Goal: Information Seeking & Learning: Stay updated

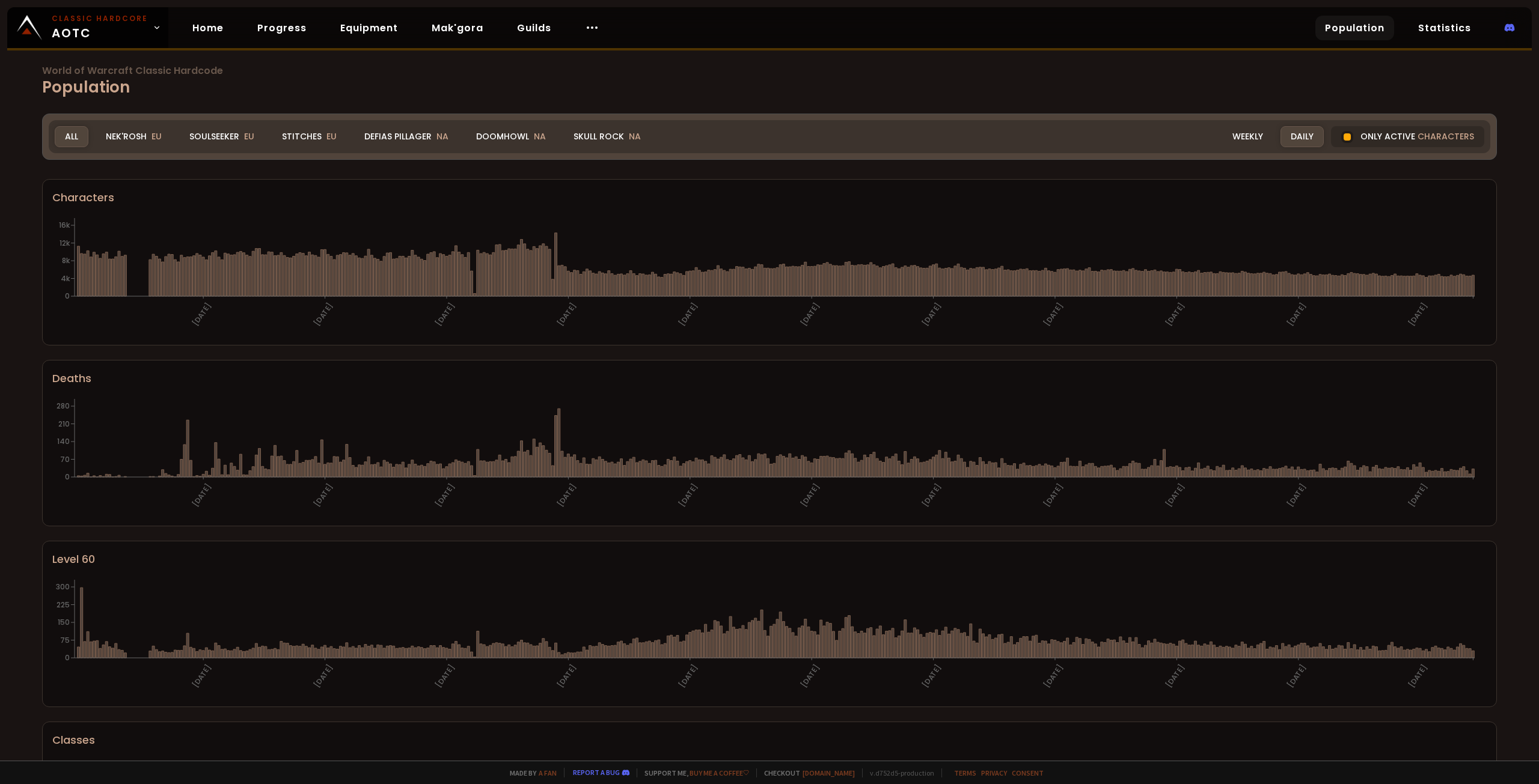
click at [1242, 125] on div "Realm All All Nek'Rosh EU Soulseeker EU Stitches EU Defias Pillager NA Doomhowl…" at bounding box center [769, 136] width 1441 height 33
click at [1244, 137] on div "Weekly" at bounding box center [1248, 136] width 51 height 21
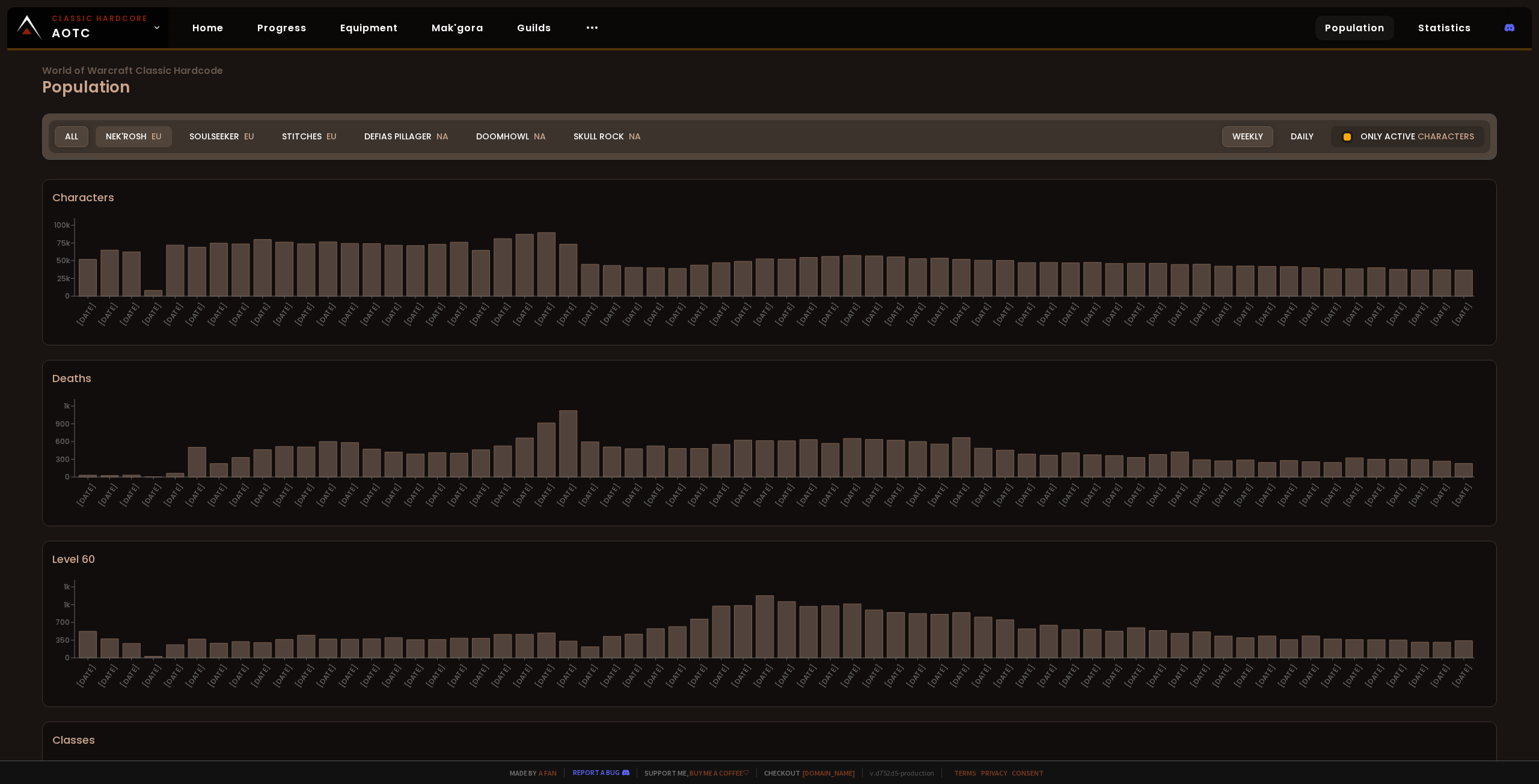
click at [125, 139] on div "Nek'Rosh EU" at bounding box center [133, 136] width 76 height 21
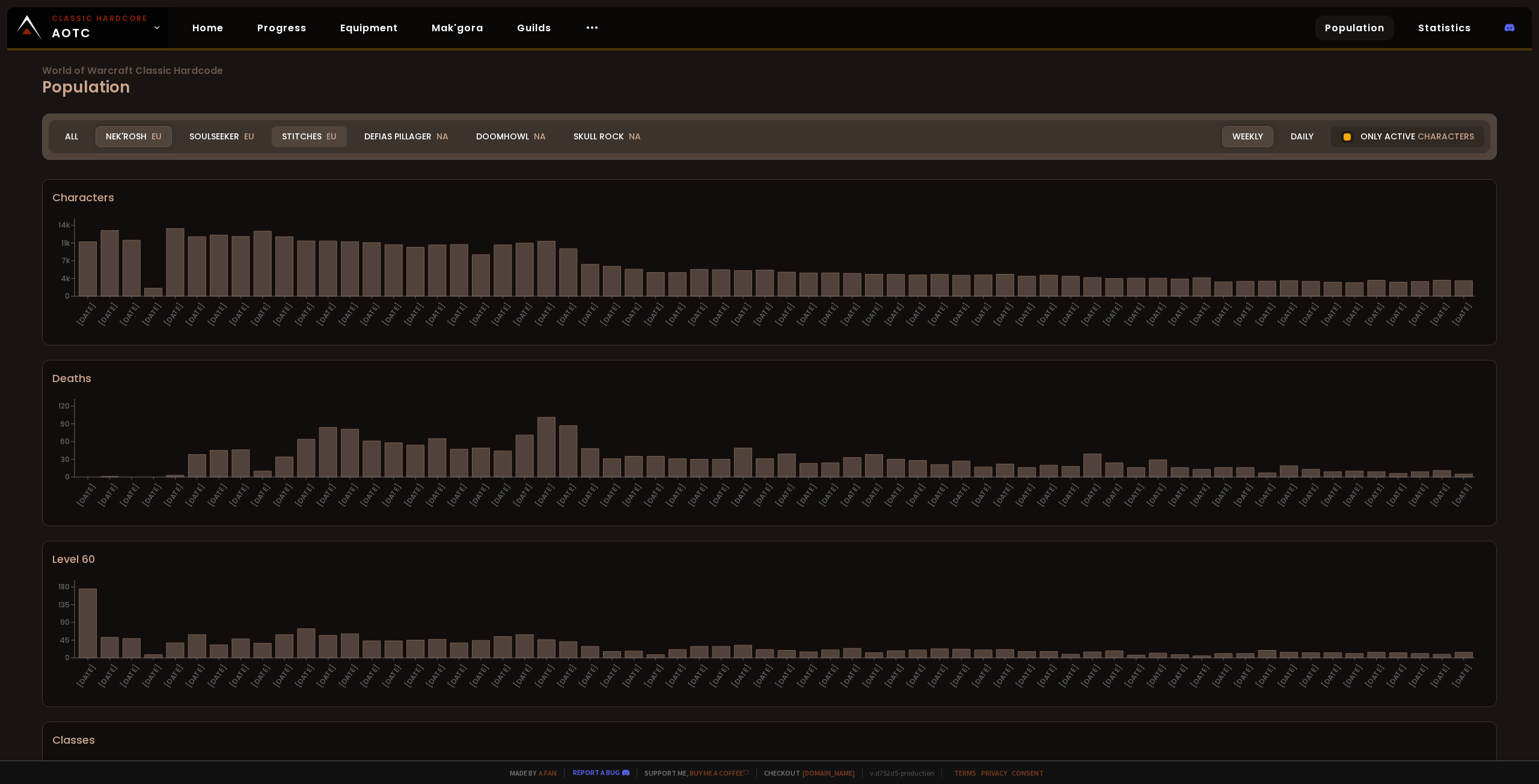
click at [306, 139] on div "Stitches EU" at bounding box center [309, 136] width 75 height 21
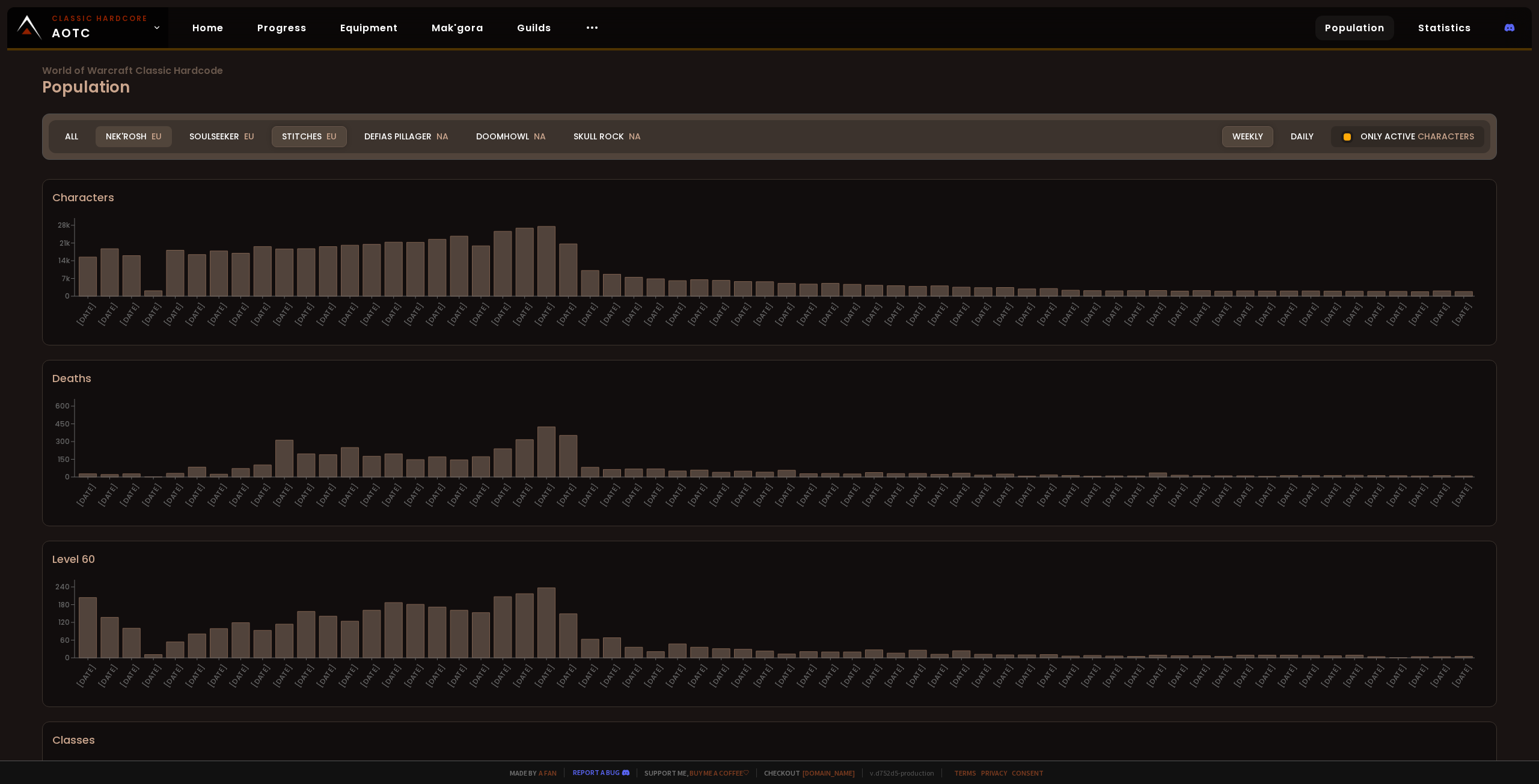
click at [106, 133] on div "Nek'Rosh EU" at bounding box center [133, 136] width 76 height 21
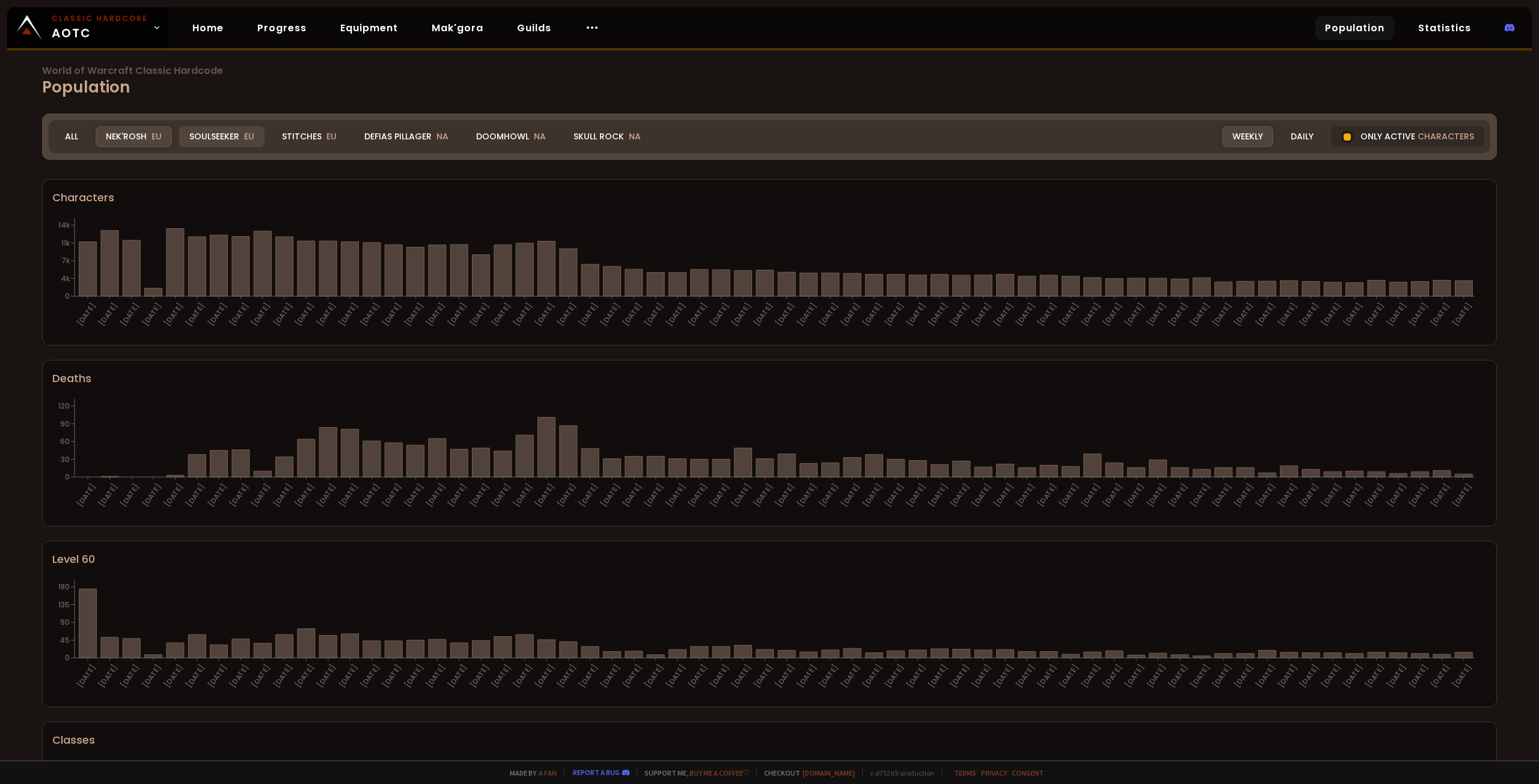
click at [227, 138] on div "Soulseeker EU" at bounding box center [222, 136] width 85 height 21
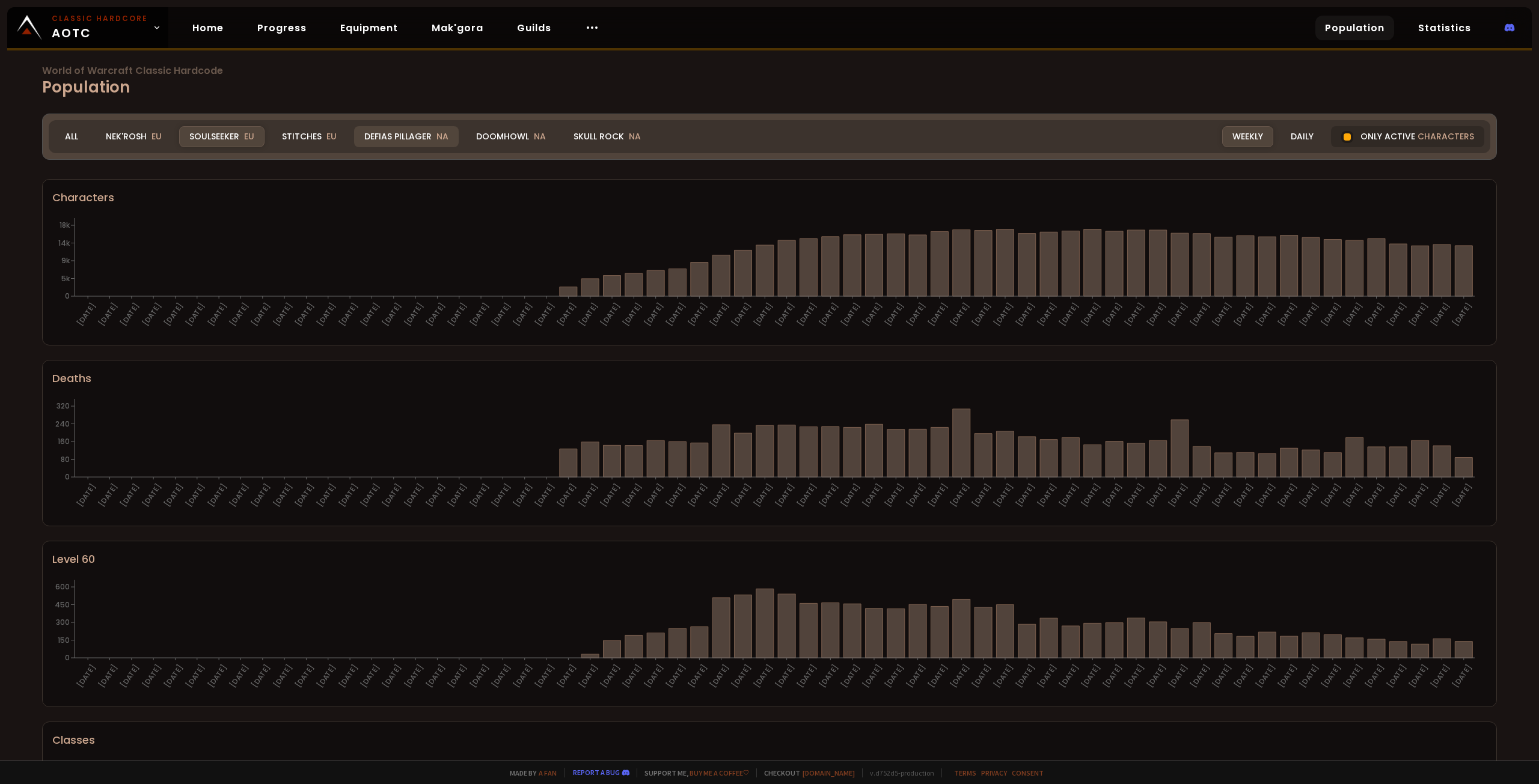
click at [433, 133] on div "Defias Pillager NA" at bounding box center [406, 136] width 105 height 21
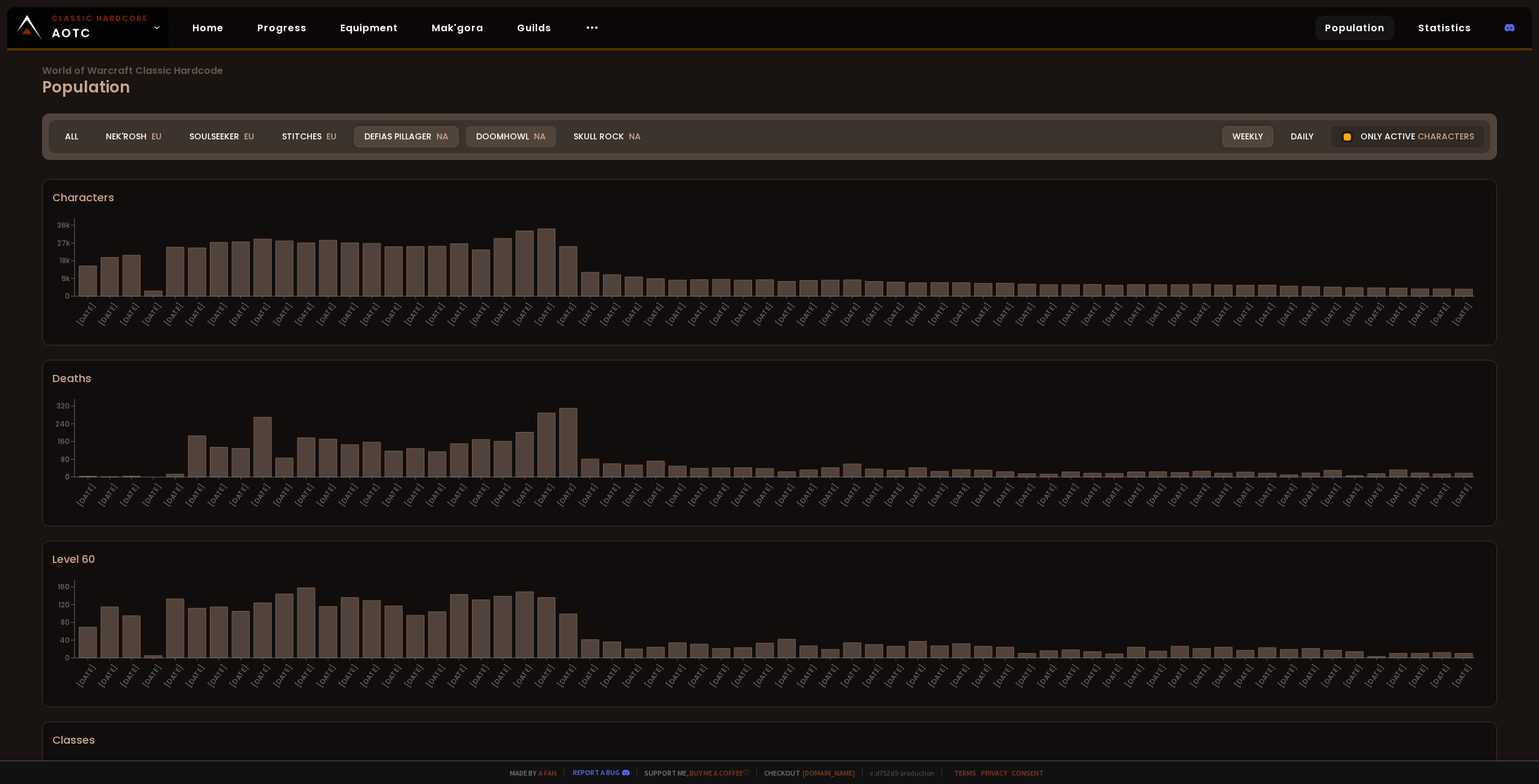
click at [486, 139] on div "Doomhowl NA" at bounding box center [511, 136] width 90 height 21
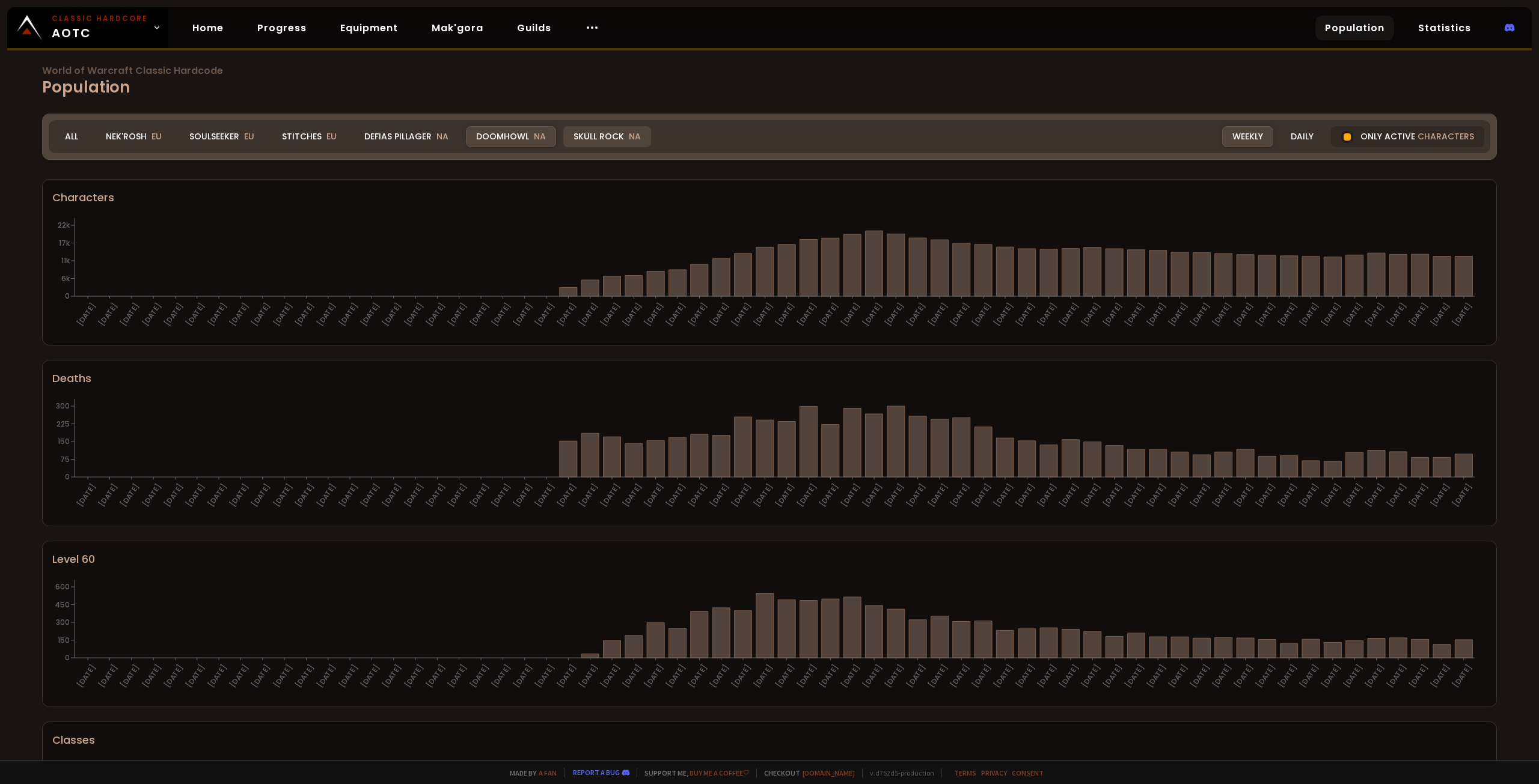
click at [633, 141] on span "NA" at bounding box center [635, 137] width 12 height 12
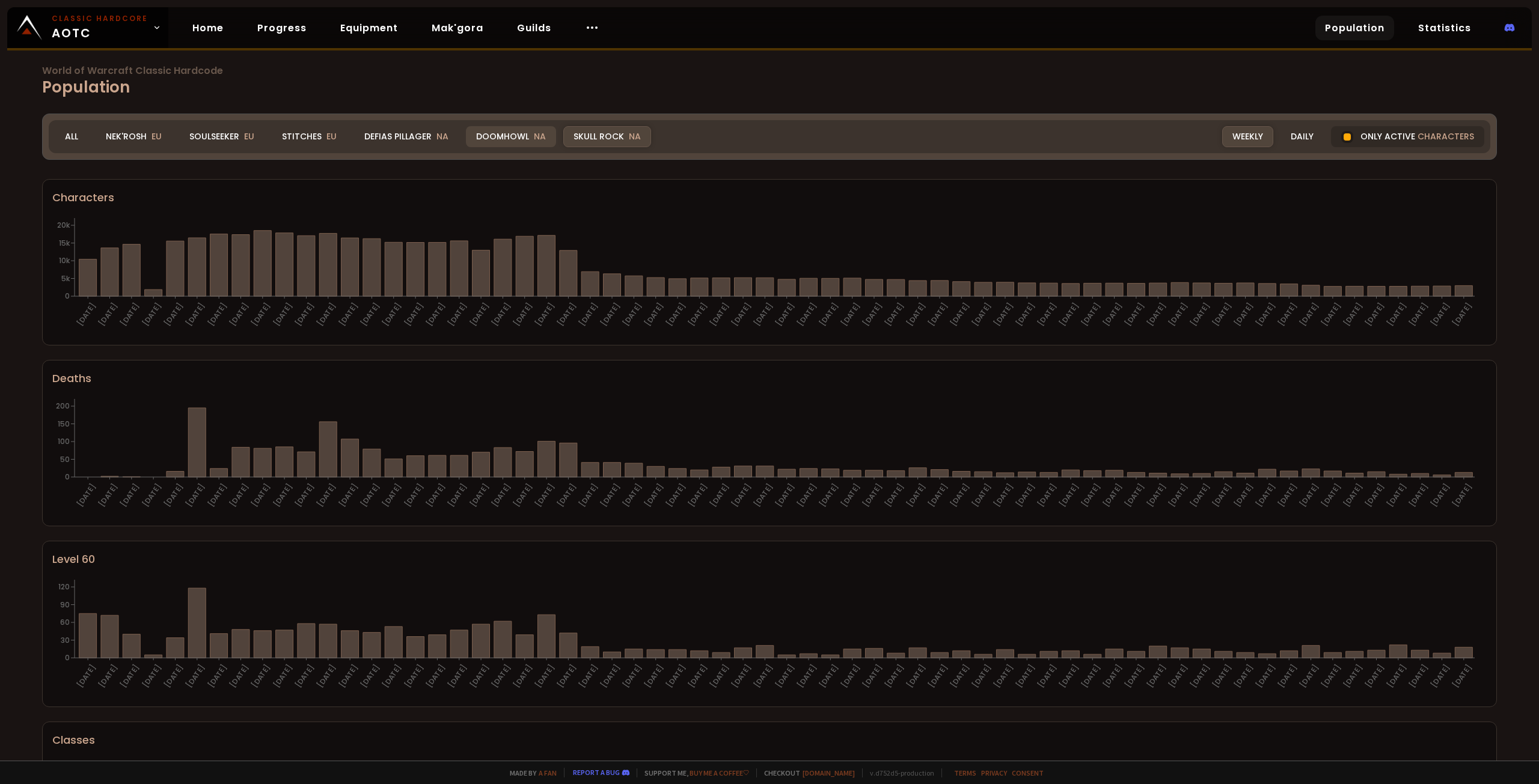
click at [543, 141] on div "Doomhowl NA" at bounding box center [511, 136] width 90 height 21
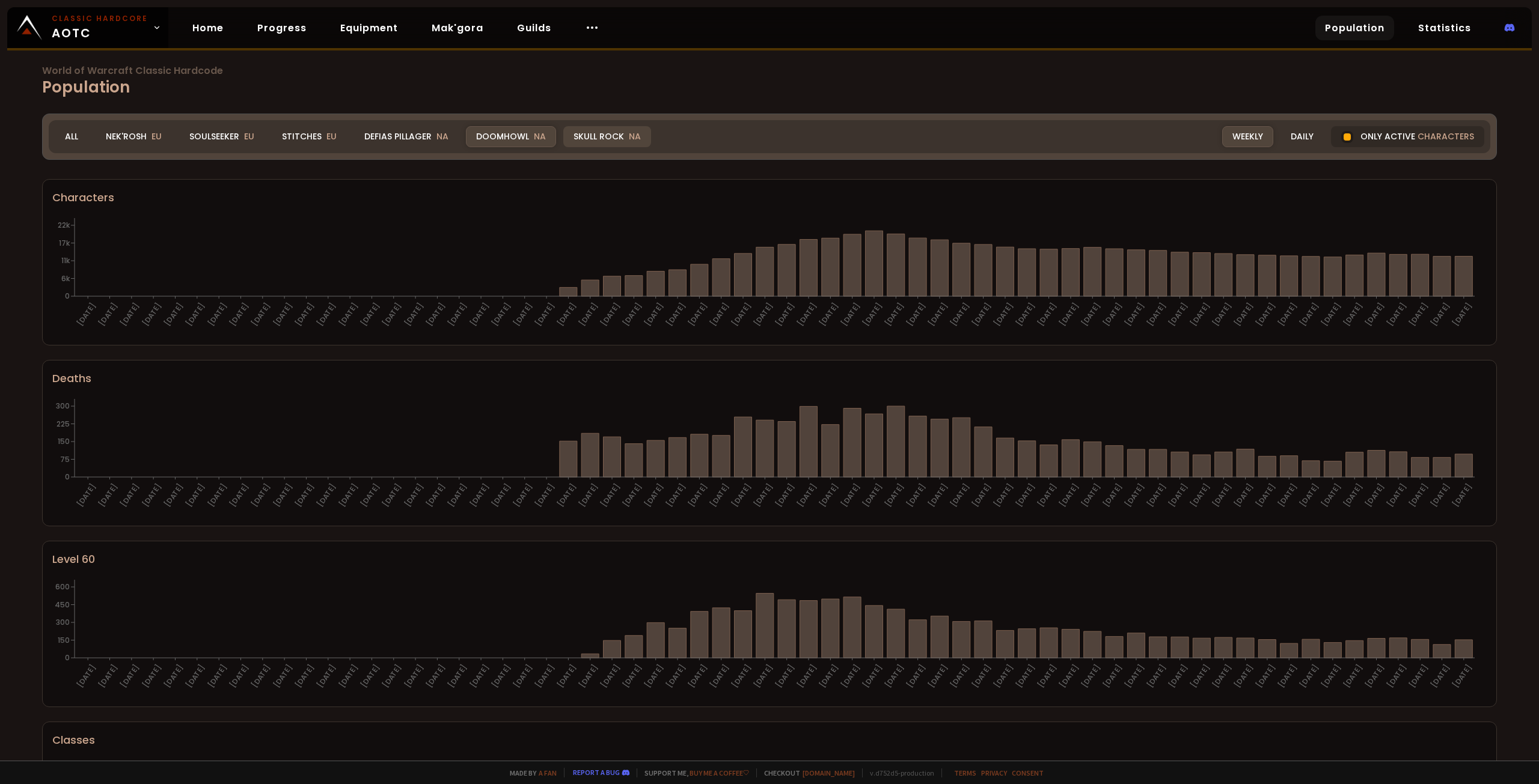
click at [585, 138] on div "Skull Rock NA" at bounding box center [607, 136] width 88 height 21
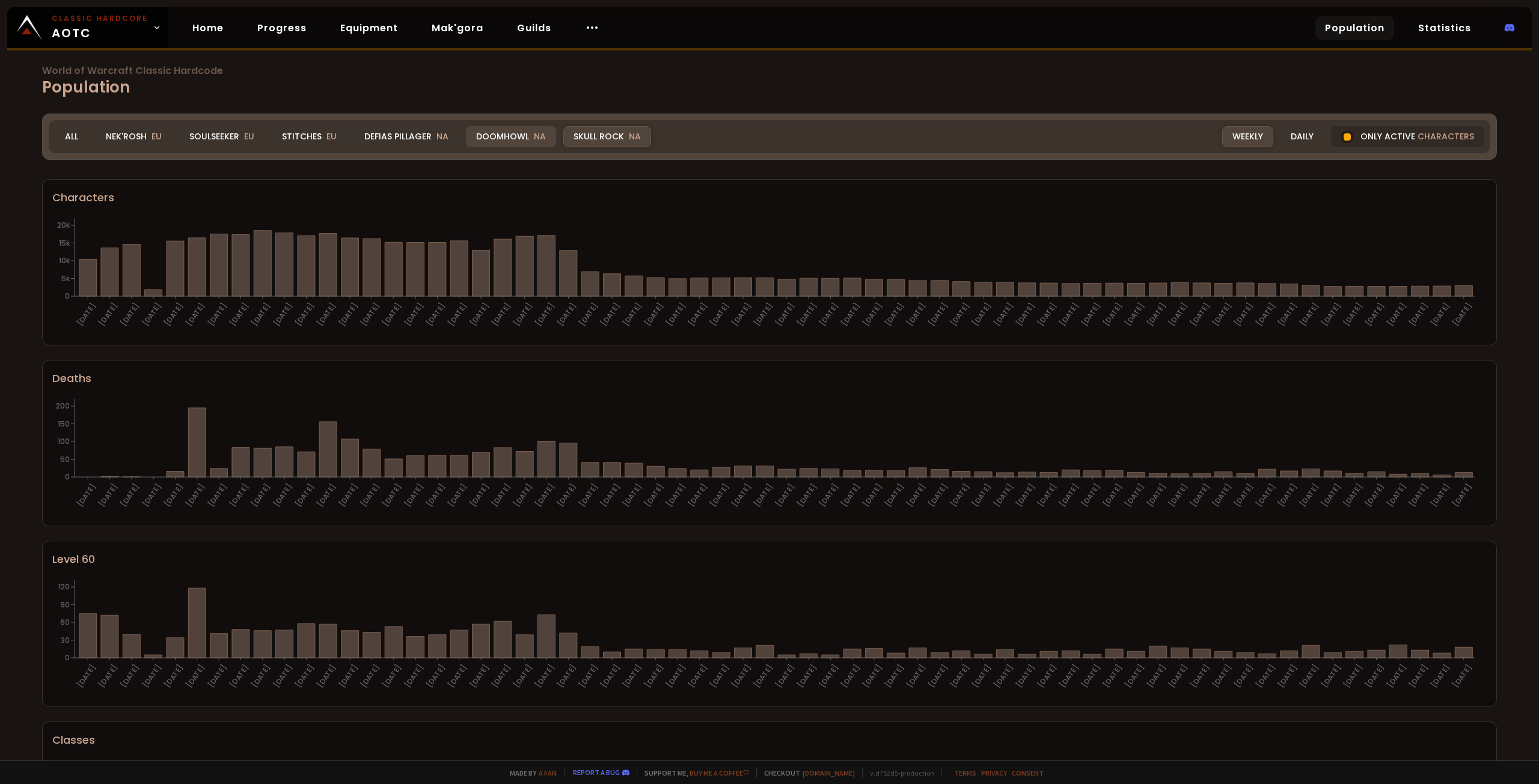
click at [508, 133] on div "Doomhowl NA" at bounding box center [511, 136] width 90 height 21
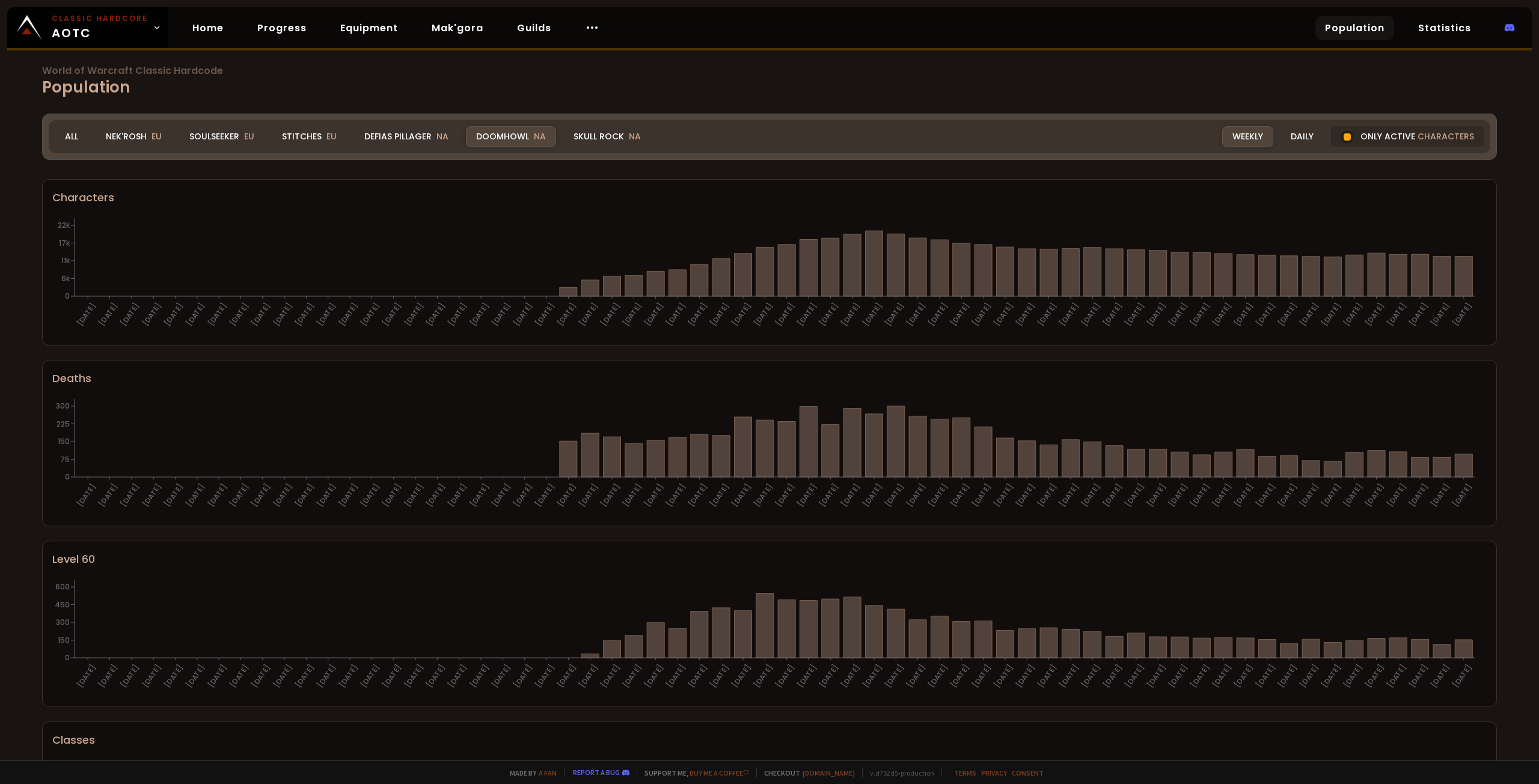
click at [421, 131] on div "Defias Pillager NA" at bounding box center [406, 136] width 105 height 21
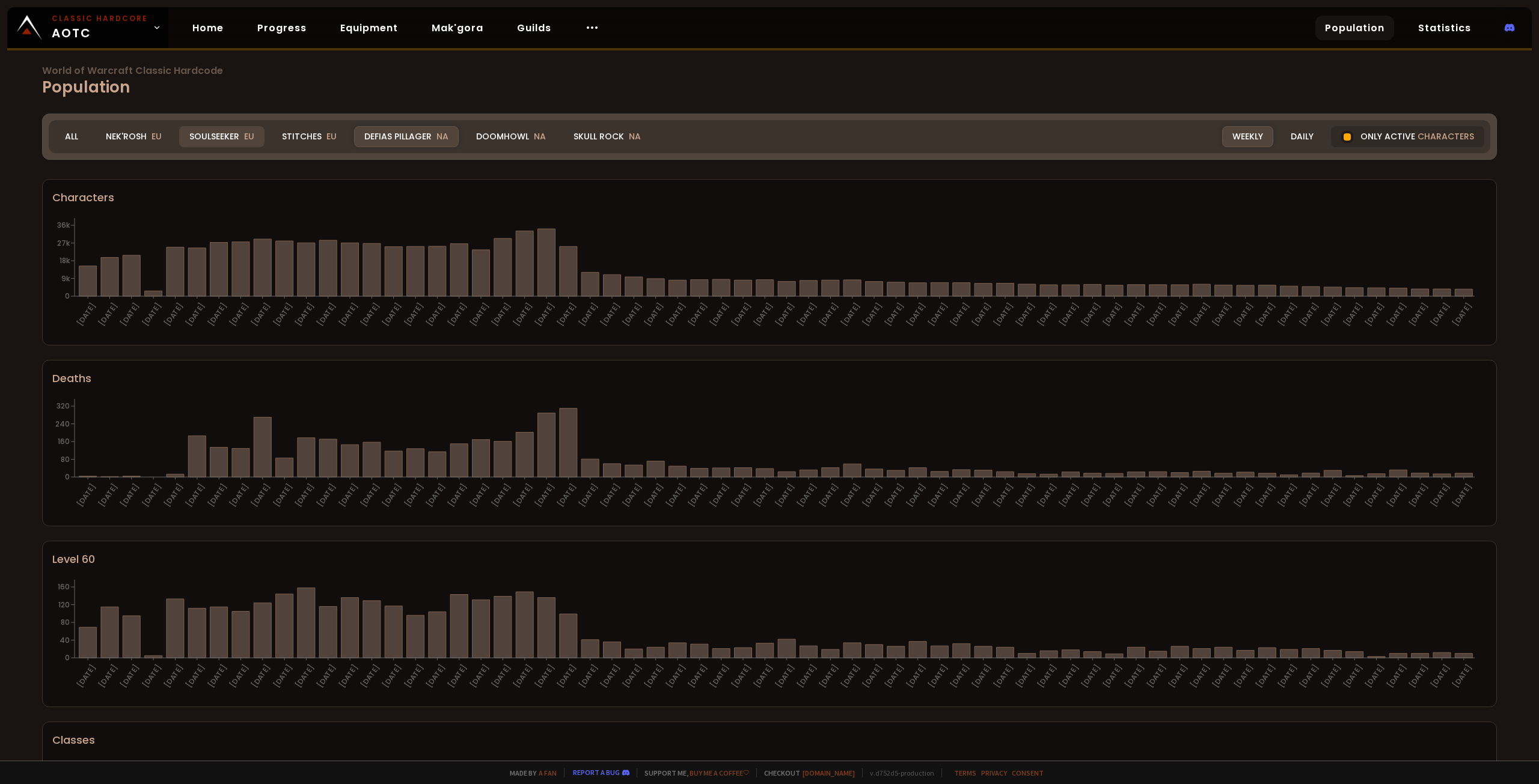
click at [252, 135] on span "EU" at bounding box center [248, 137] width 10 height 12
